Goal: Information Seeking & Learning: Learn about a topic

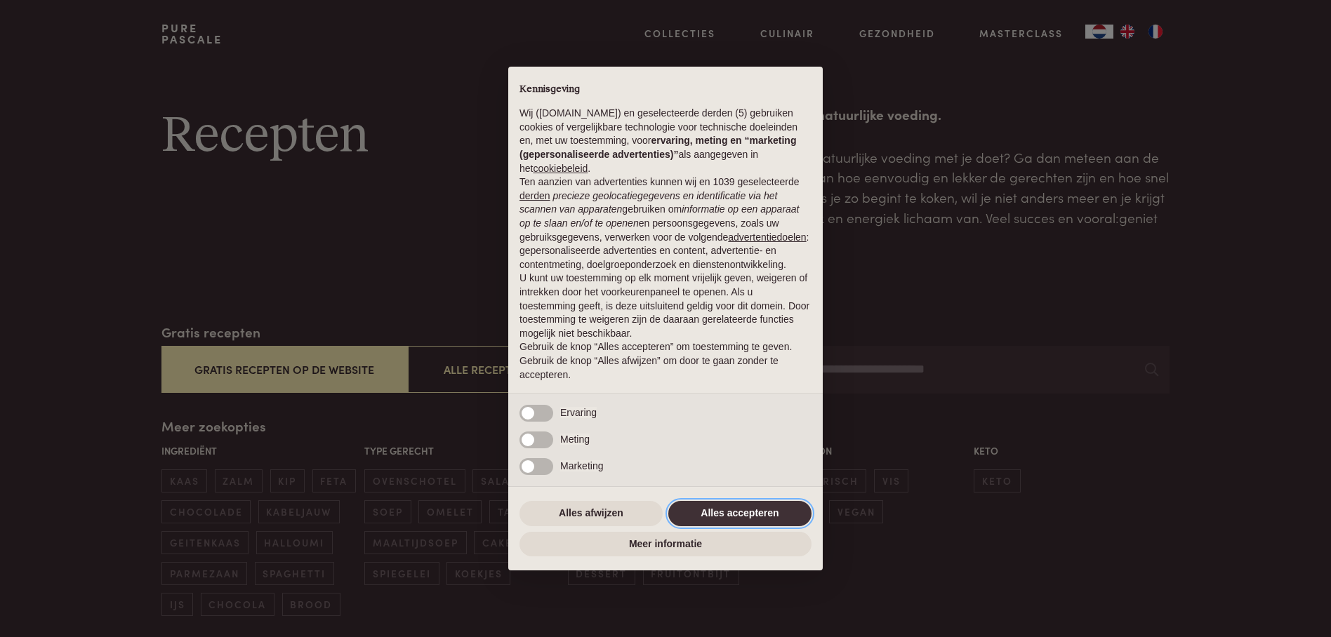
click at [750, 527] on button "Alles accepteren" at bounding box center [739, 513] width 143 height 25
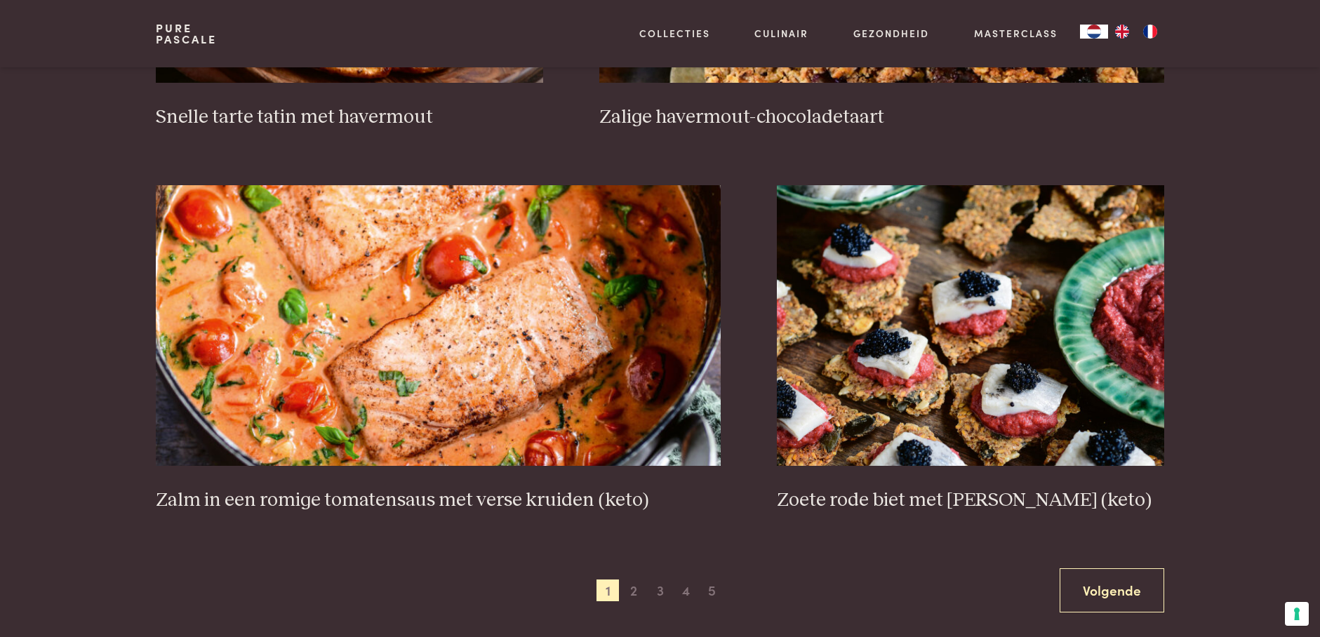
scroll to position [2411, 0]
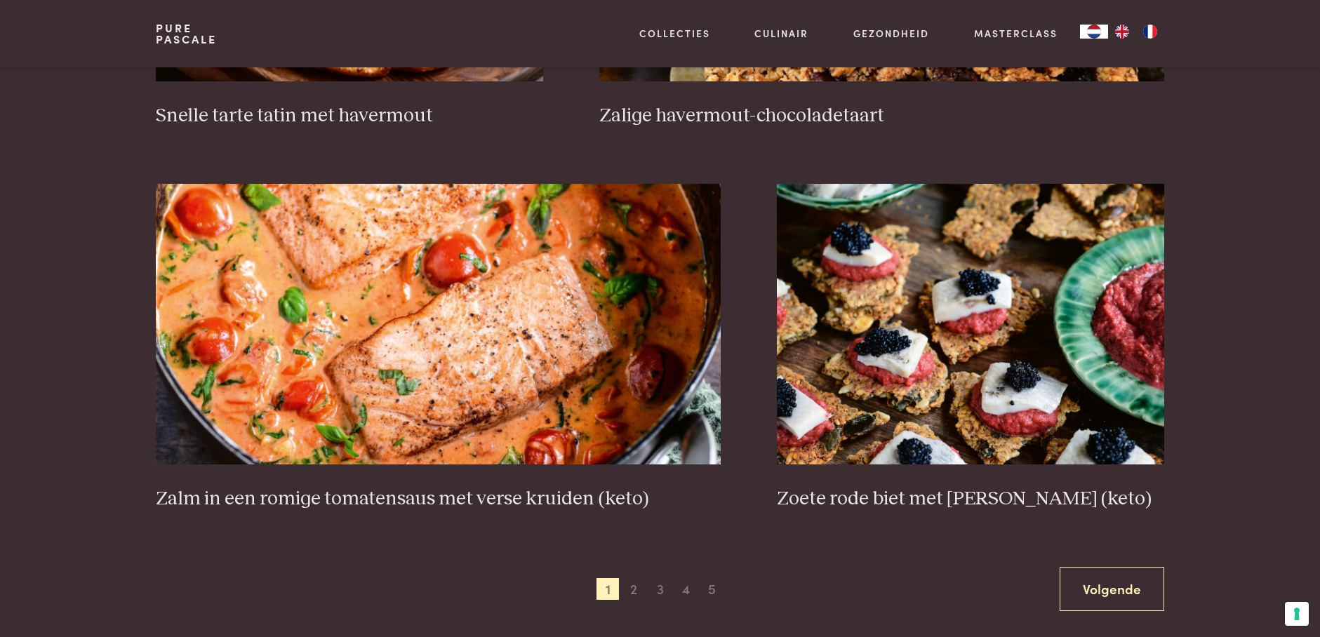
click at [644, 588] on span "2" at bounding box center [634, 589] width 22 height 22
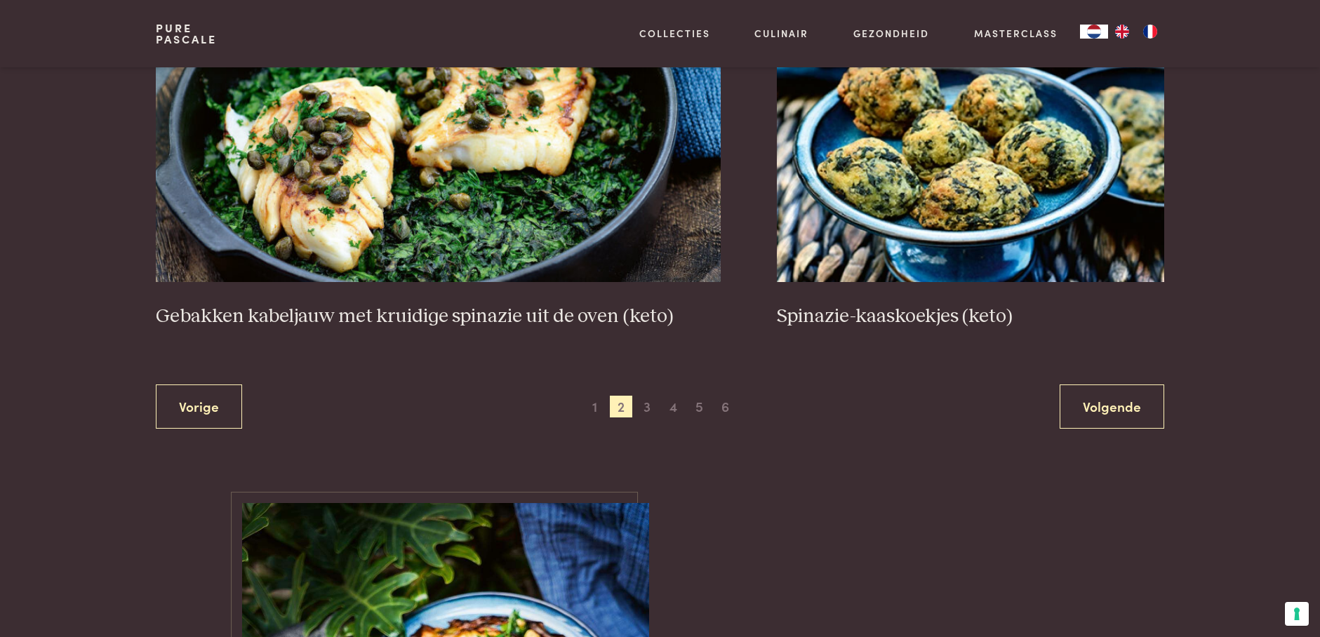
scroll to position [2597, 0]
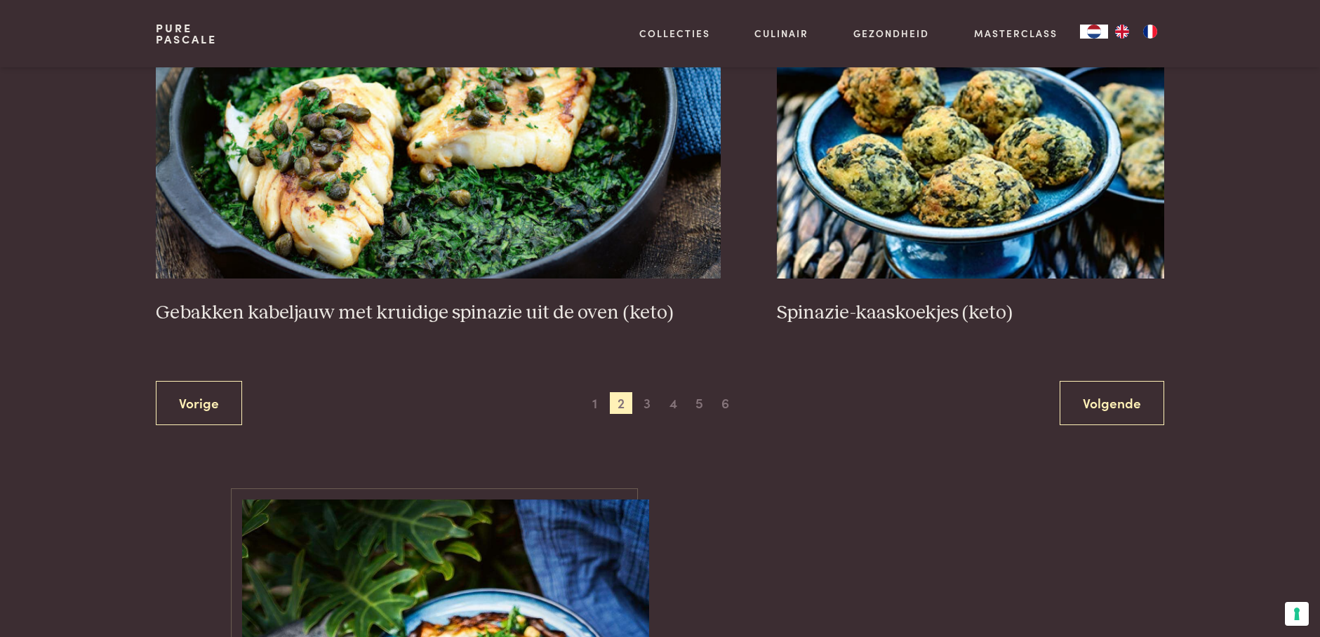
click at [651, 399] on span "3" at bounding box center [647, 403] width 22 height 22
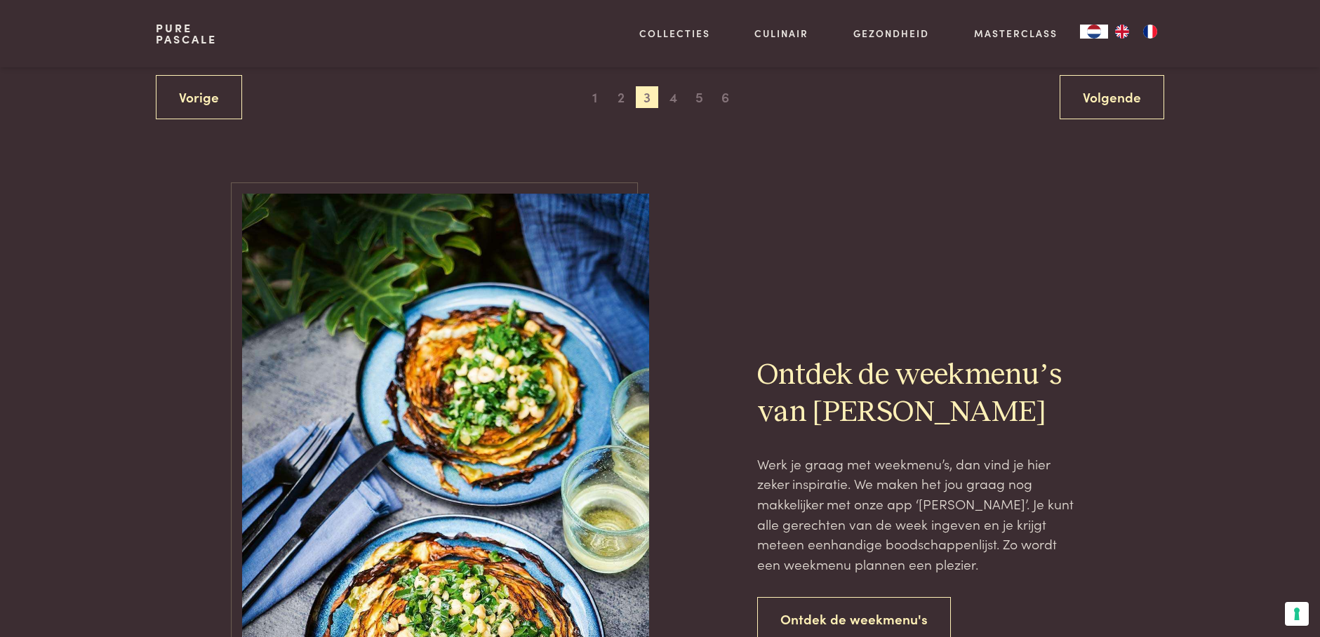
scroll to position [2952, 0]
click at [675, 91] on span "4" at bounding box center [673, 97] width 22 height 22
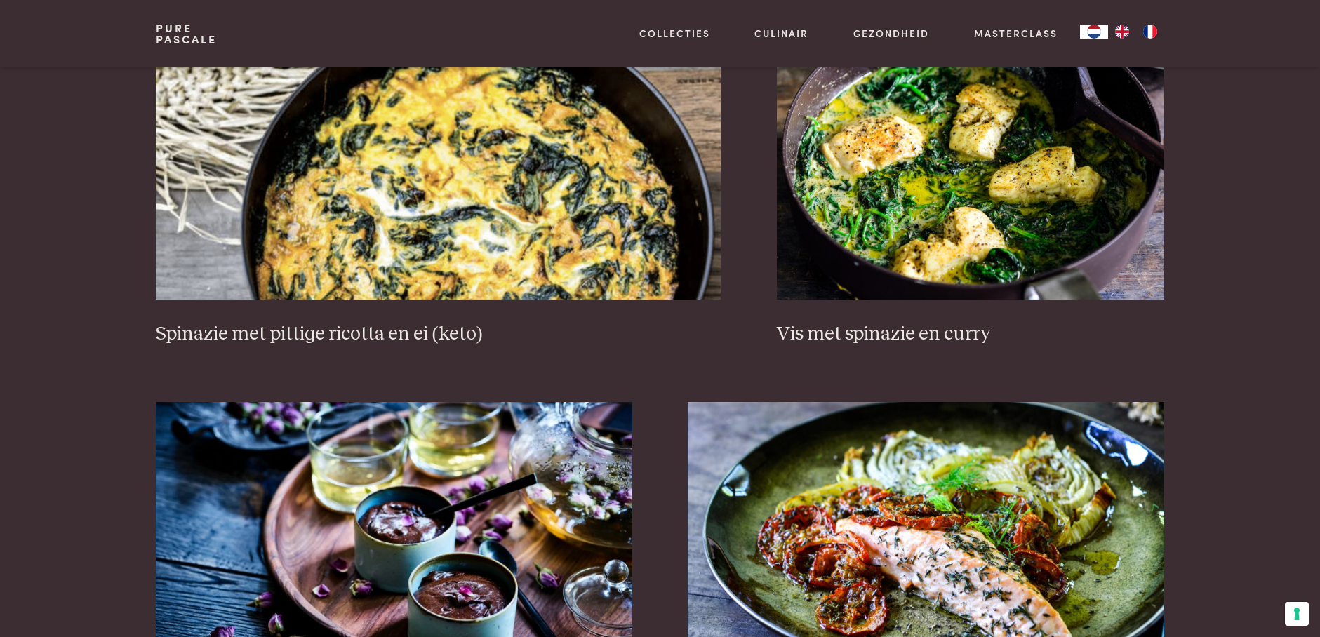
scroll to position [1429, 0]
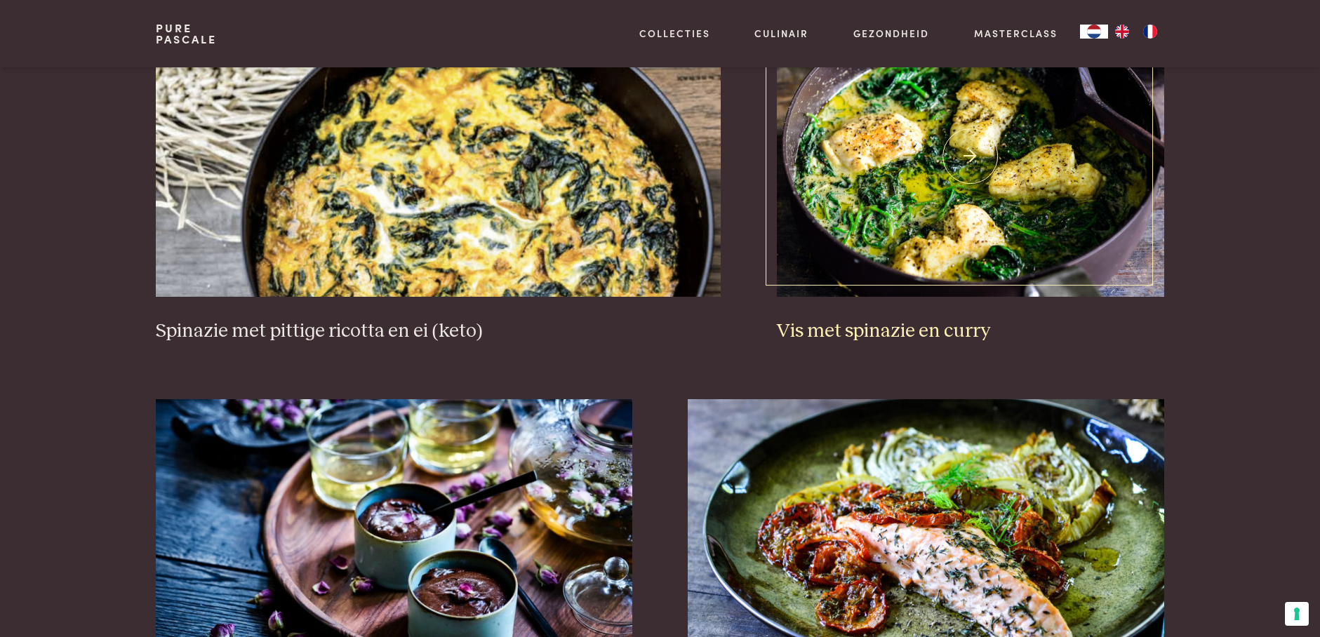
click at [940, 211] on img at bounding box center [971, 156] width 388 height 281
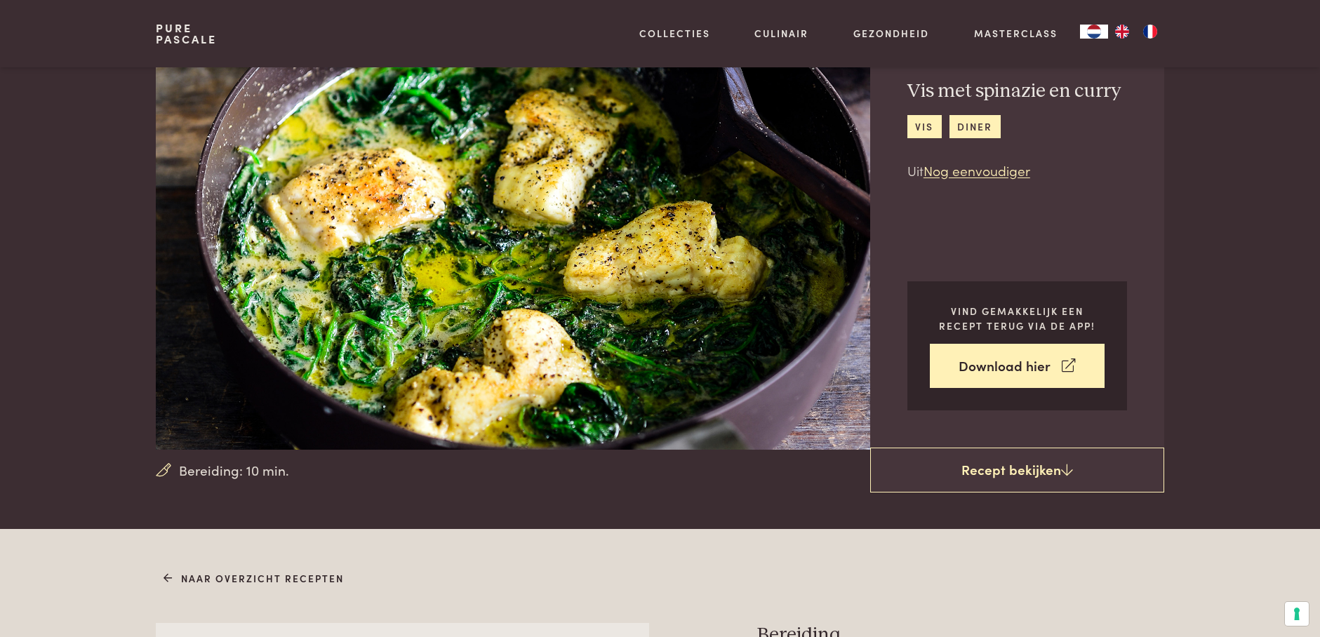
scroll to position [66, 0]
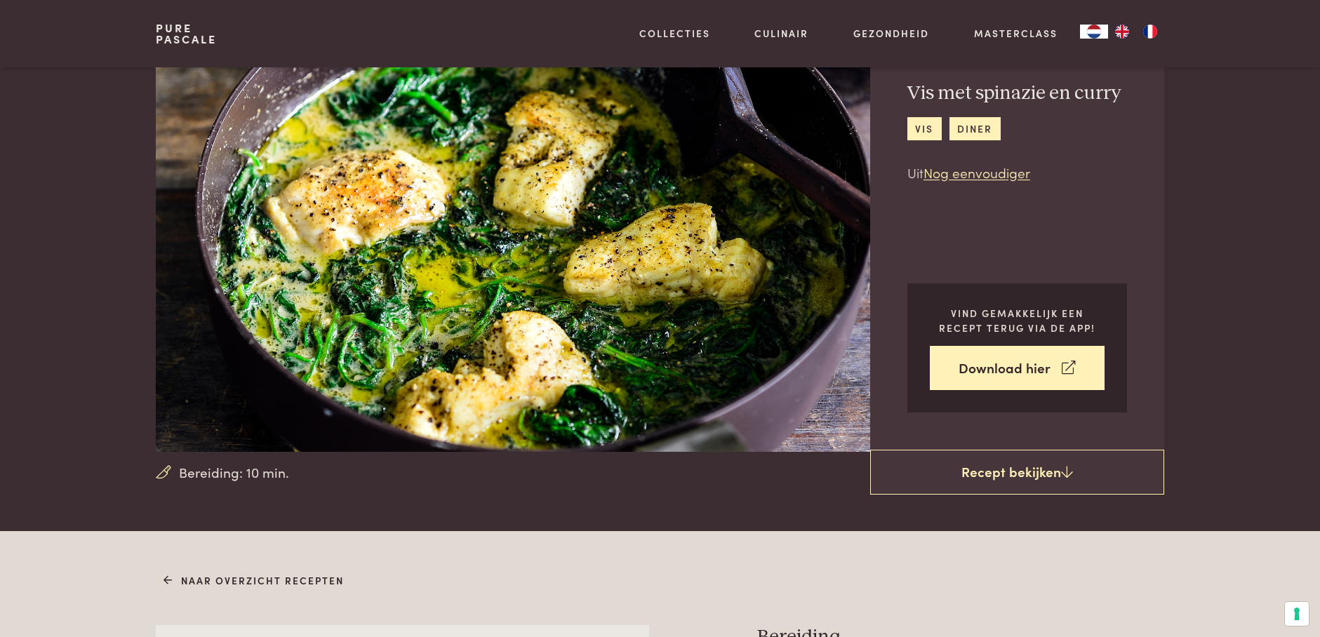
click at [177, 579] on link "Naar overzicht recepten" at bounding box center [254, 581] width 180 height 15
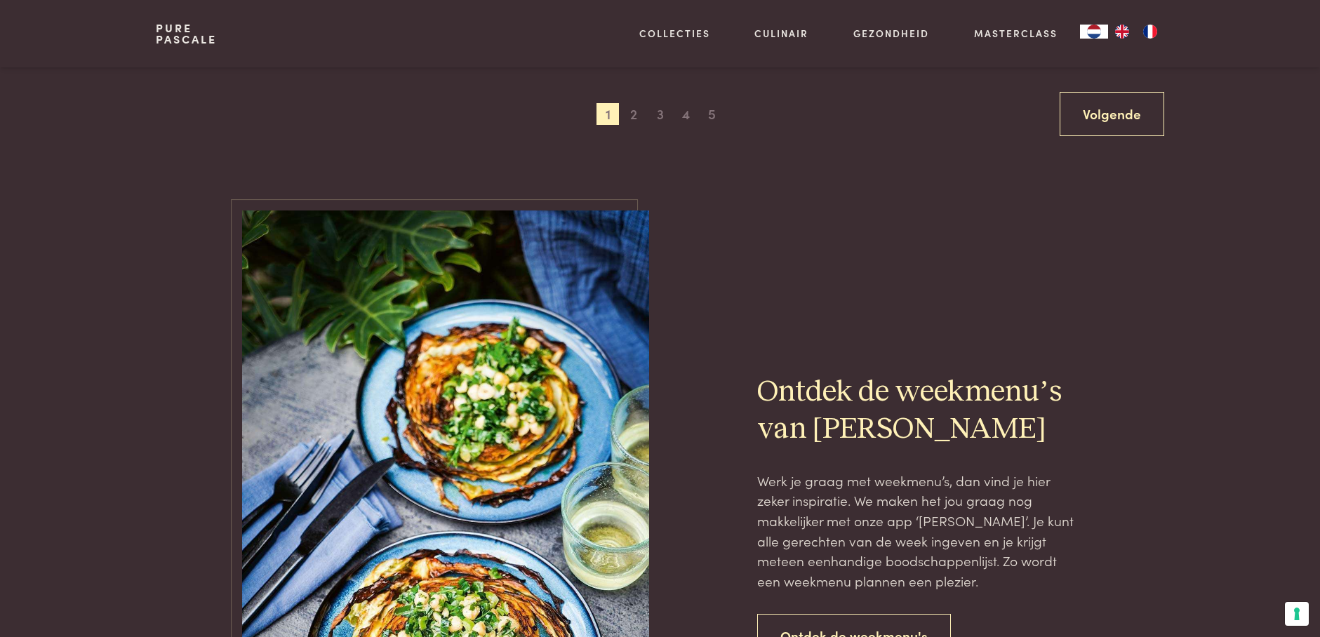
scroll to position [2882, 0]
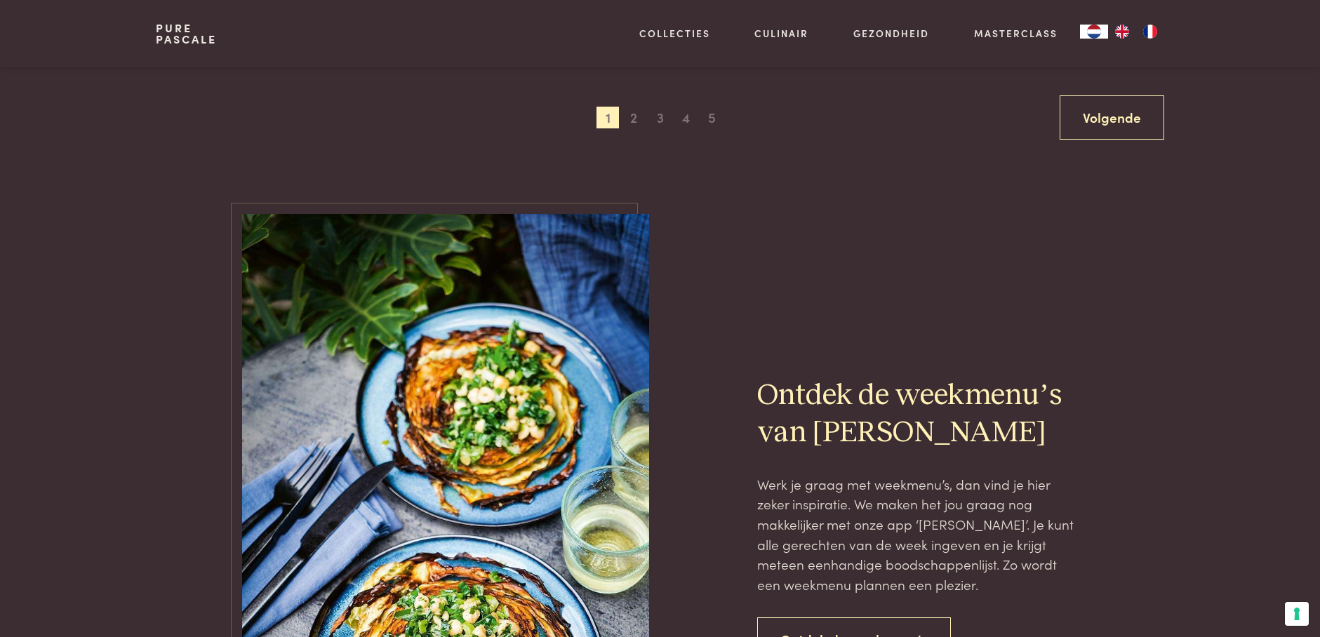
click at [659, 117] on span "3" at bounding box center [660, 118] width 22 height 22
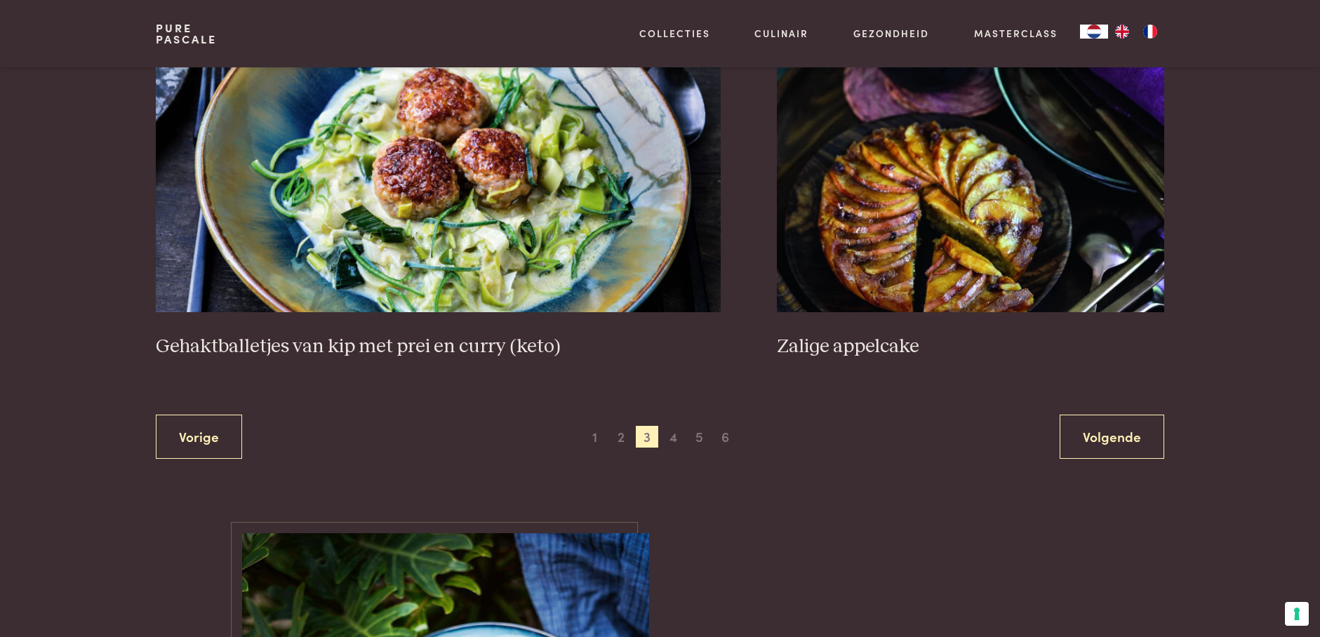
scroll to position [2614, 0]
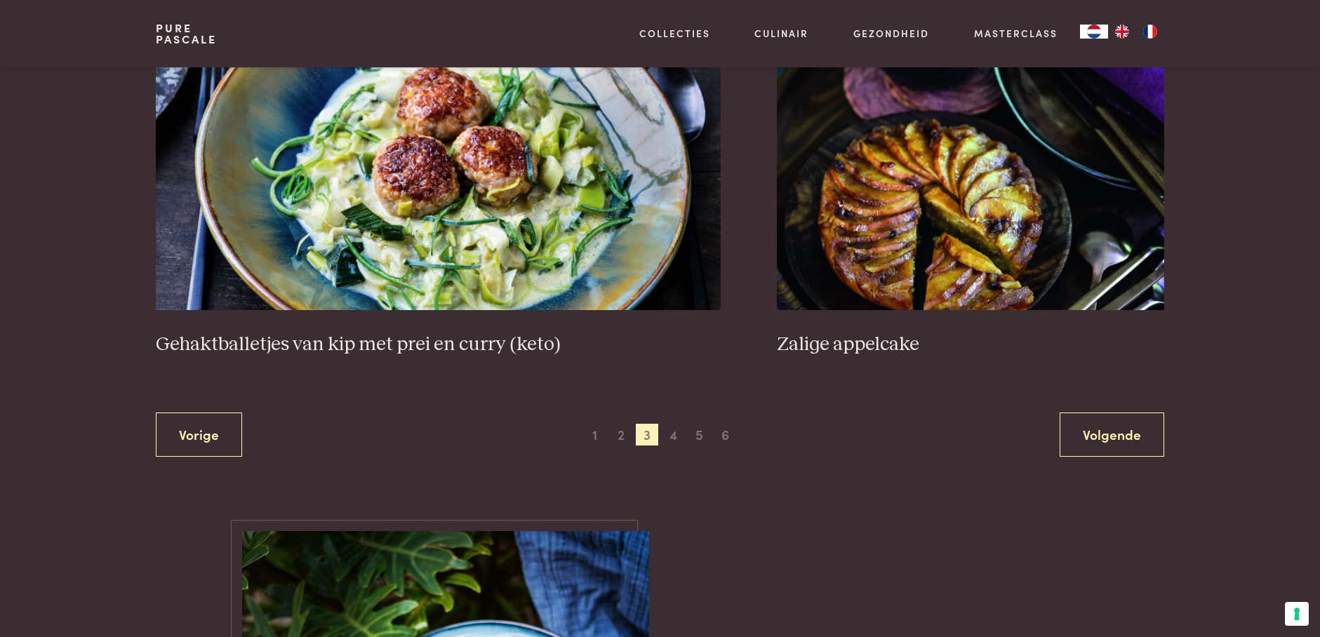
click at [679, 434] on span "4" at bounding box center [673, 435] width 22 height 22
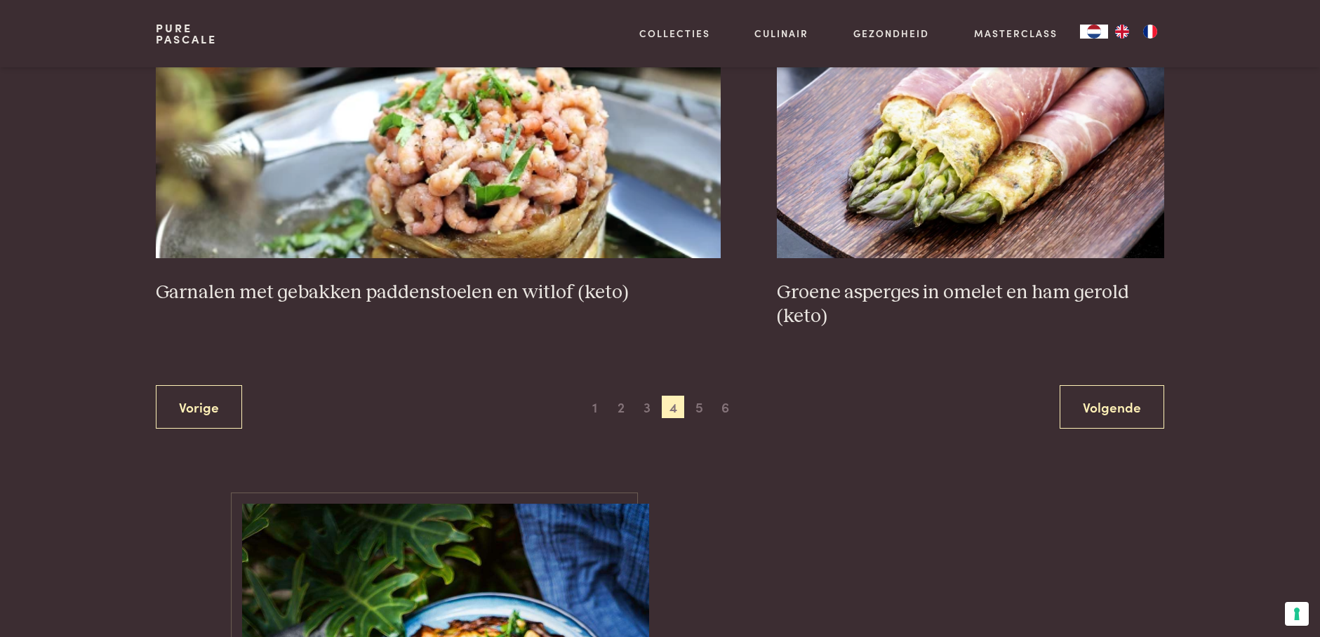
scroll to position [2618, 0]
click at [703, 406] on span "5" at bounding box center [699, 406] width 22 height 22
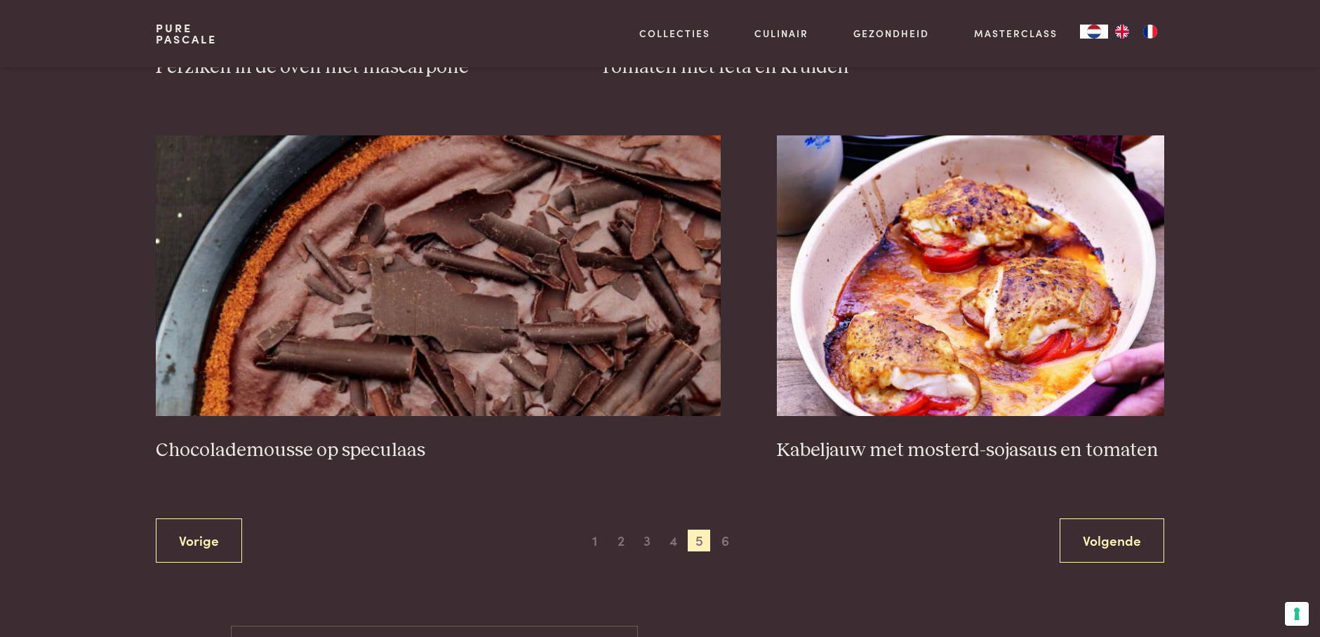
scroll to position [2461, 0]
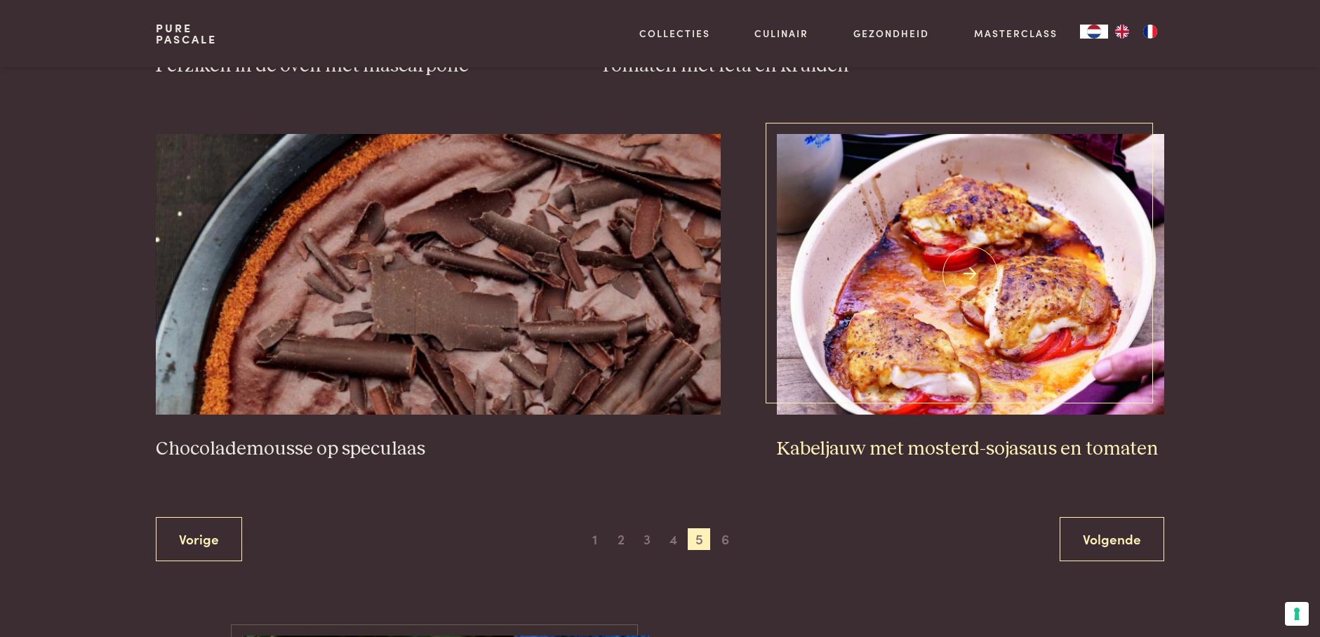
click at [925, 451] on h3 "Kabeljauw met mosterd-sojasaus en tomaten" at bounding box center [971, 449] width 388 height 25
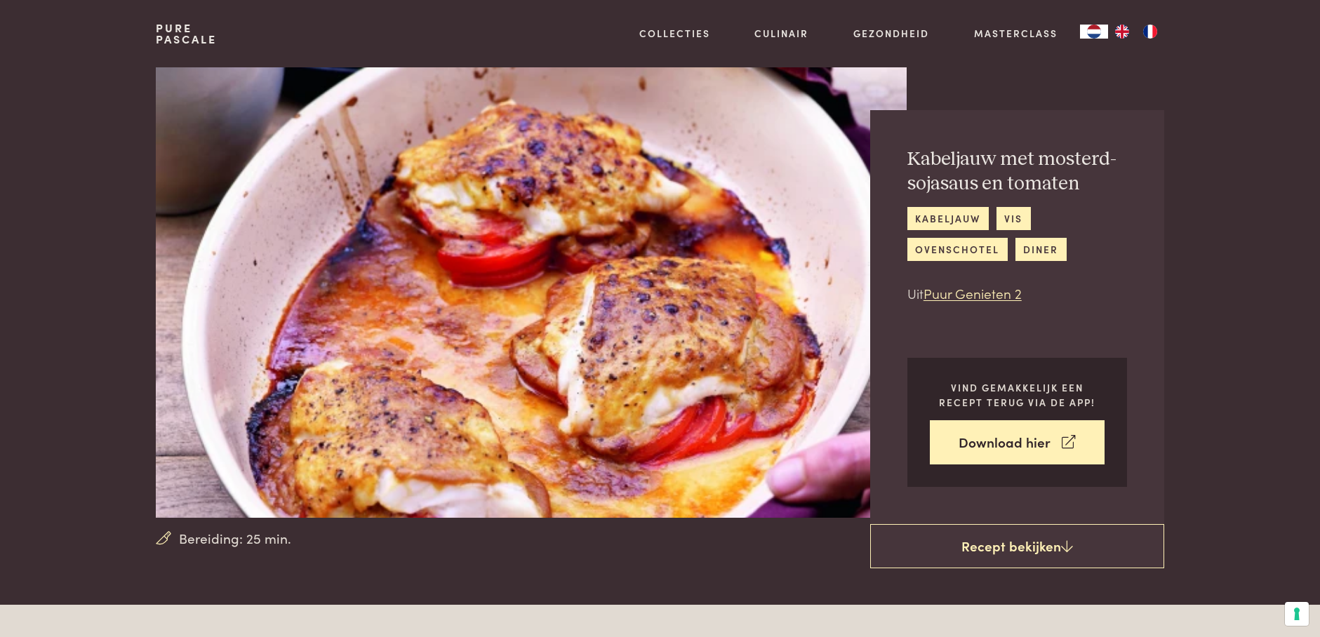
click at [675, 185] on link "Weekmenu's" at bounding box center [748, 178] width 238 height 15
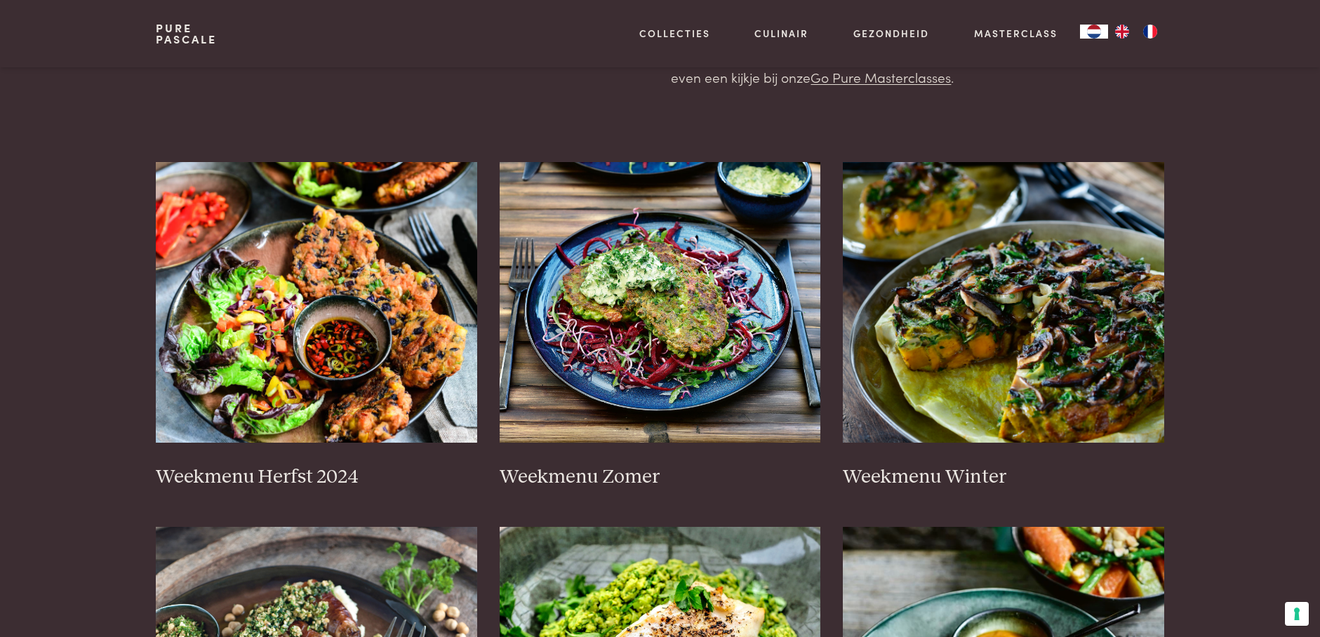
scroll to position [206, 0]
click at [604, 400] on img at bounding box center [661, 301] width 322 height 281
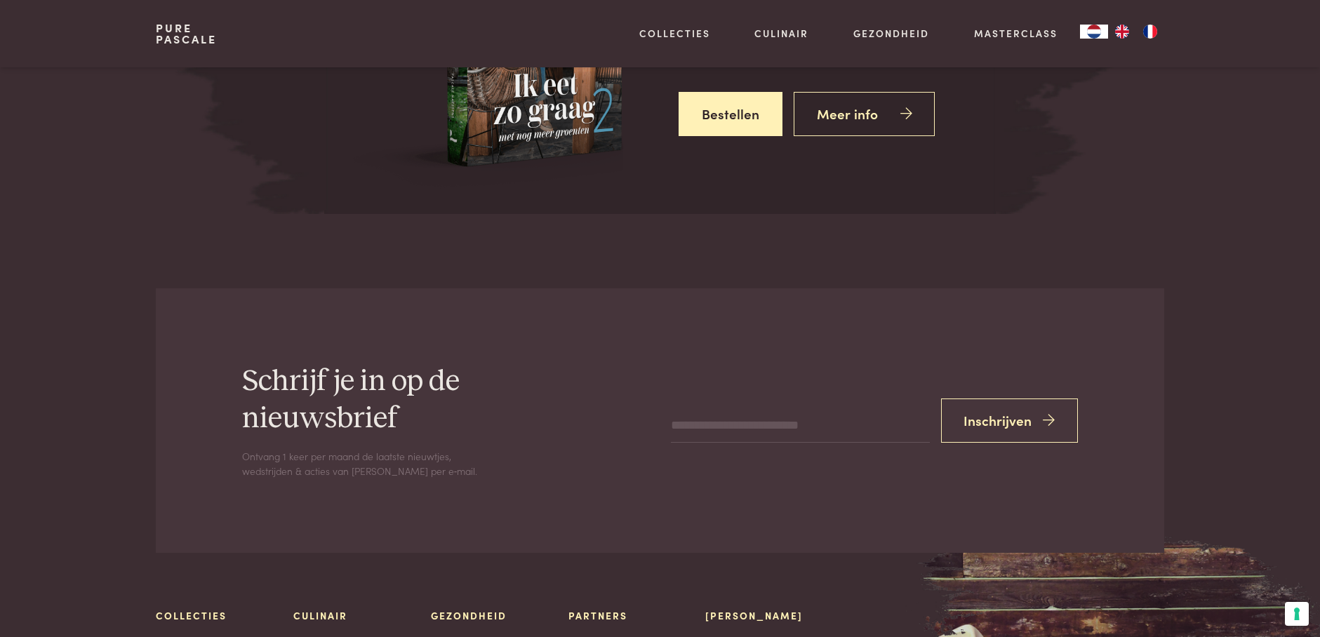
scroll to position [5423, 0]
click at [639, 108] on link "Boeken" at bounding box center [748, 100] width 238 height 15
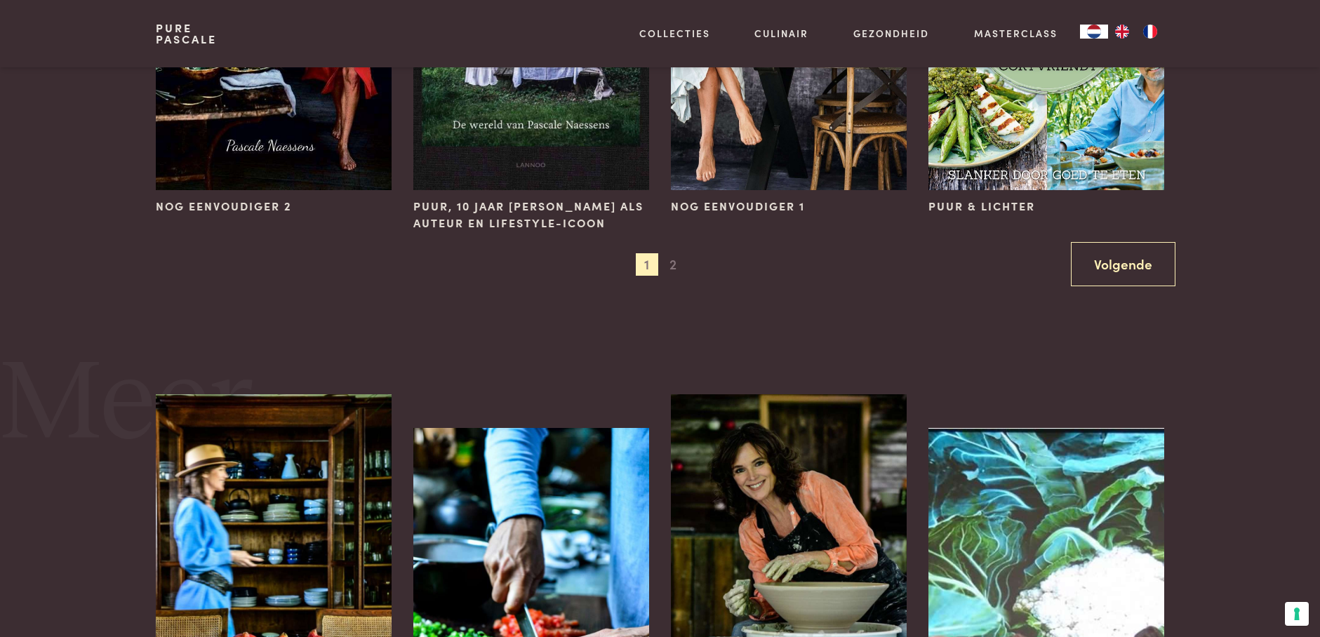
scroll to position [1577, 0]
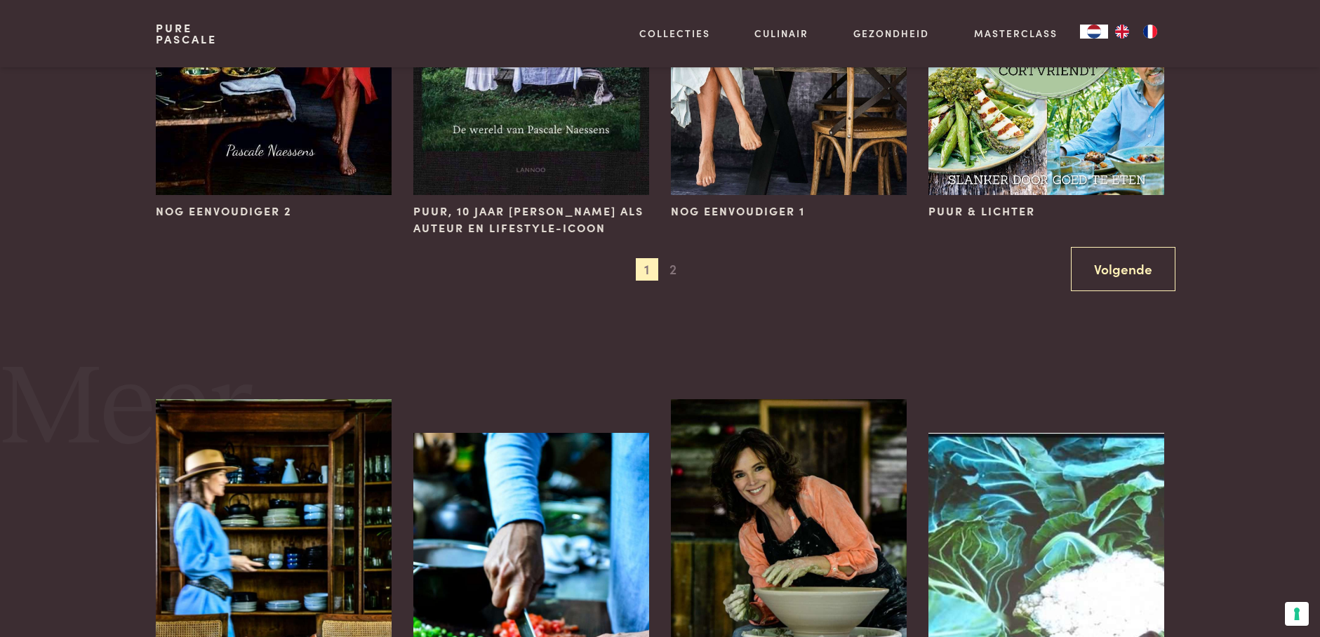
click at [673, 270] on span "2" at bounding box center [673, 269] width 22 height 22
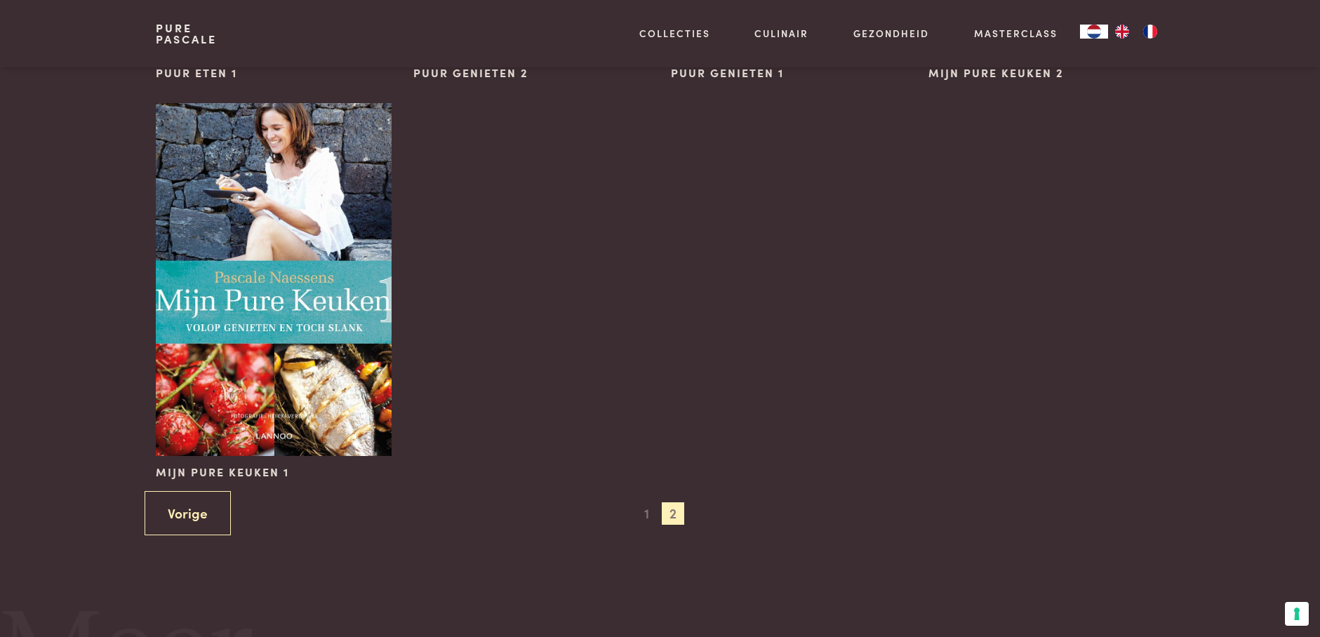
scroll to position [883, 0]
